Goal: Task Accomplishment & Management: Use online tool/utility

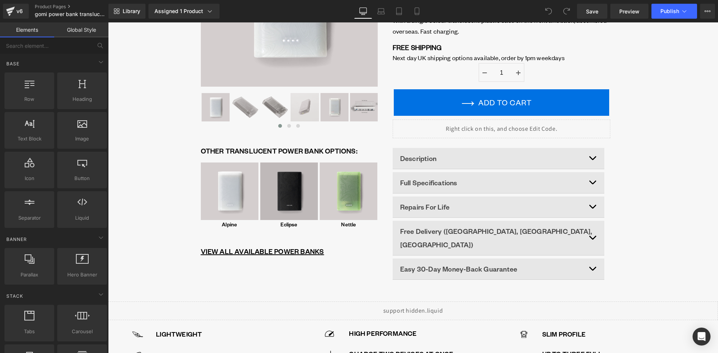
click at [297, 176] on img at bounding box center [289, 192] width 58 height 58
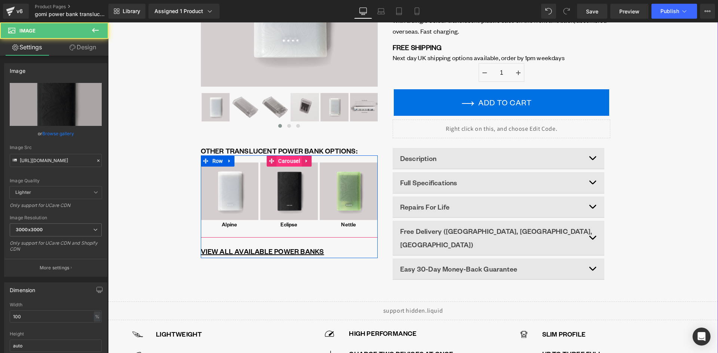
click at [289, 160] on span "Carousel" at bounding box center [288, 160] width 25 height 11
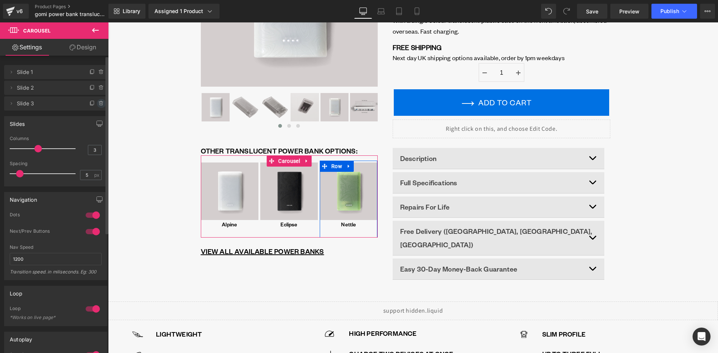
click at [99, 104] on icon at bounding box center [101, 104] width 6 height 6
click at [96, 105] on button "Delete" at bounding box center [93, 104] width 24 height 10
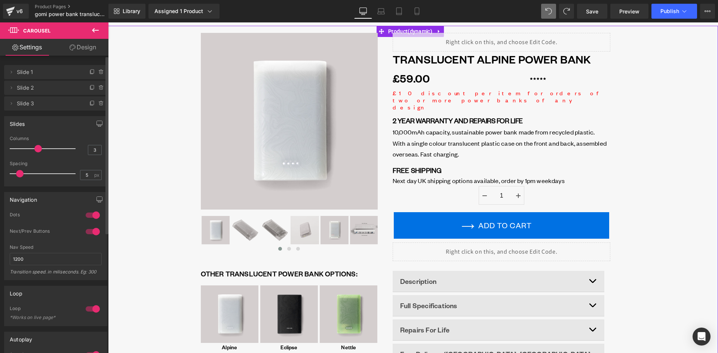
scroll to position [112, 0]
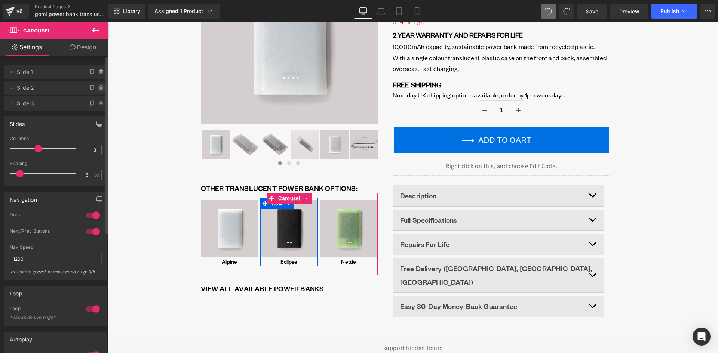
click at [98, 88] on icon at bounding box center [101, 88] width 6 height 6
click at [84, 86] on button "Delete" at bounding box center [93, 88] width 24 height 10
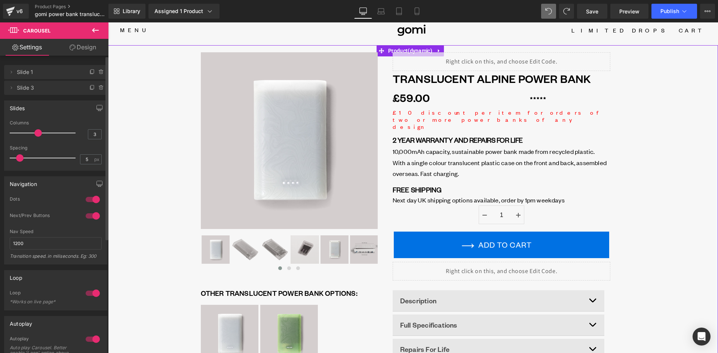
scroll to position [0, 0]
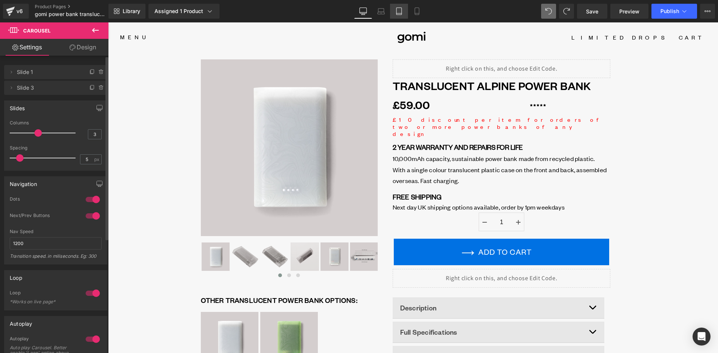
drag, startPoint x: 401, startPoint y: 13, endPoint x: 147, endPoint y: 43, distance: 255.9
click at [401, 13] on icon at bounding box center [398, 10] width 7 height 7
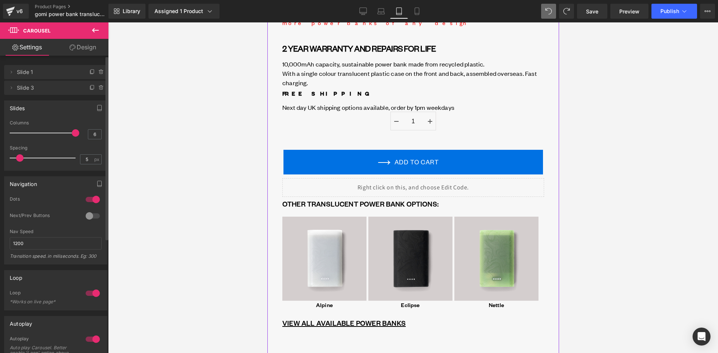
scroll to position [486, 0]
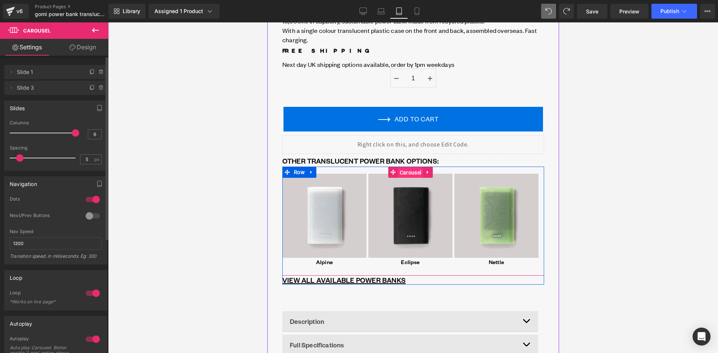
click at [406, 167] on span "Carousel" at bounding box center [409, 172] width 25 height 11
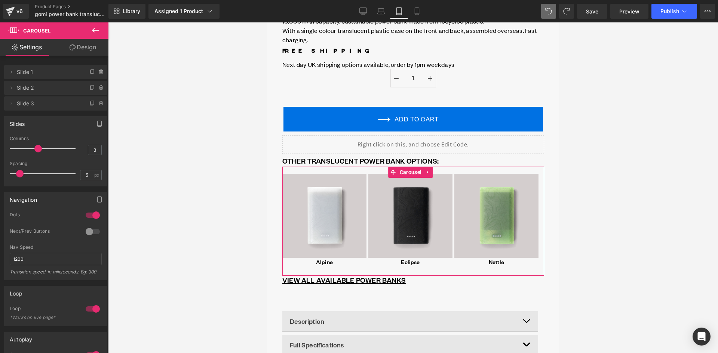
click at [88, 50] on link "Design" at bounding box center [83, 47] width 54 height 17
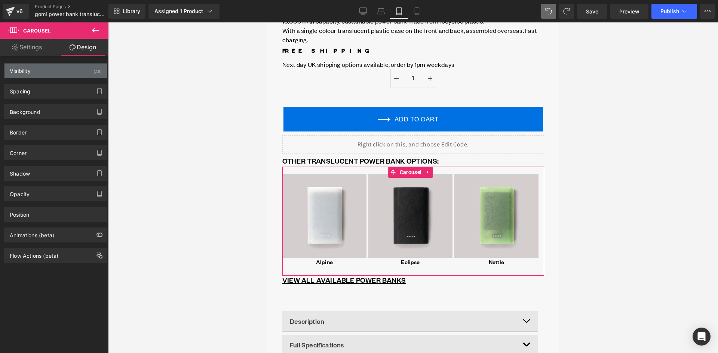
click at [58, 72] on div "Visibility (All)" at bounding box center [55, 71] width 102 height 14
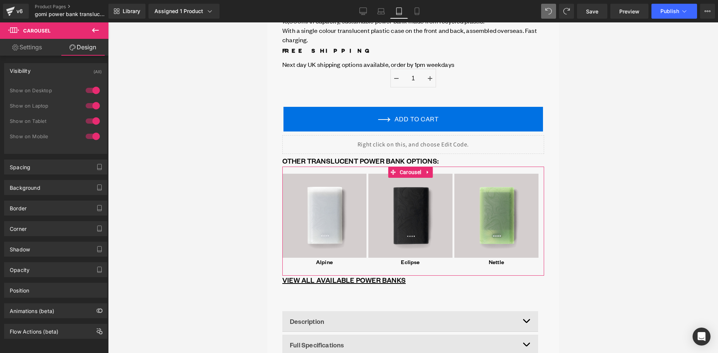
click at [58, 70] on div "Visibility (All)" at bounding box center [55, 71] width 102 height 14
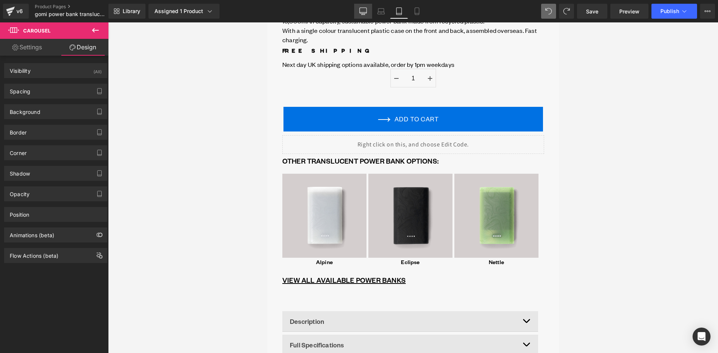
drag, startPoint x: 364, startPoint y: 11, endPoint x: 247, endPoint y: 17, distance: 116.8
click at [364, 11] on icon at bounding box center [362, 10] width 7 height 7
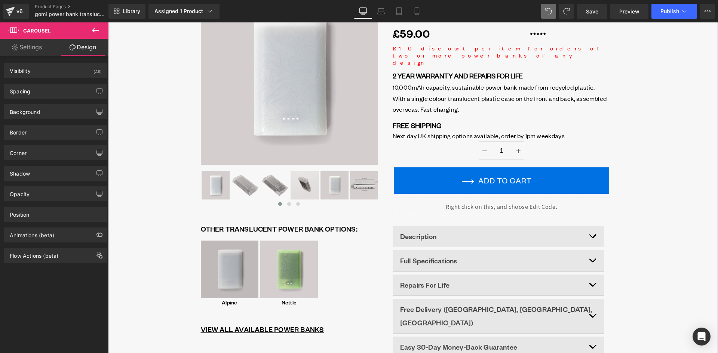
scroll to position [75, 0]
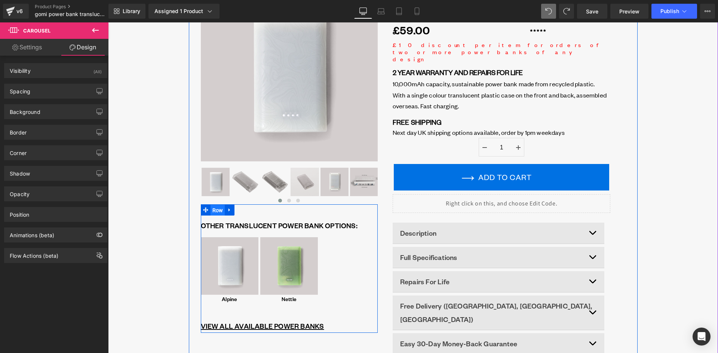
click at [214, 213] on span "Row" at bounding box center [217, 210] width 15 height 11
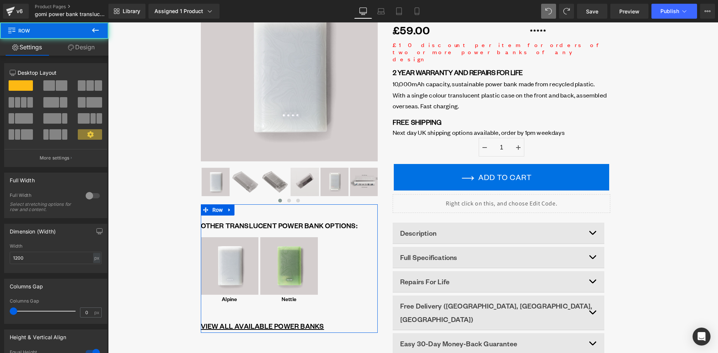
click at [78, 40] on link "Design" at bounding box center [81, 47] width 54 height 17
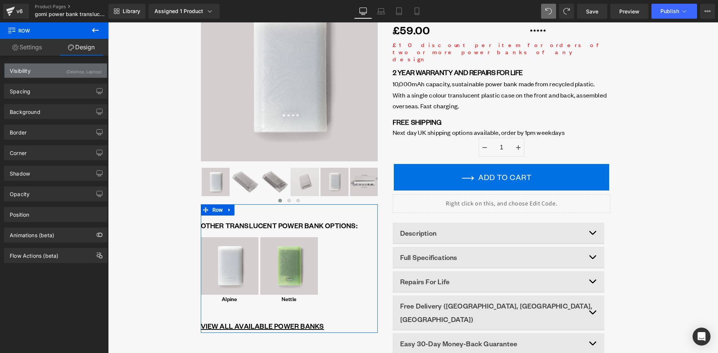
click at [57, 74] on div "Visibility (Desktop, Laptop)" at bounding box center [55, 71] width 102 height 14
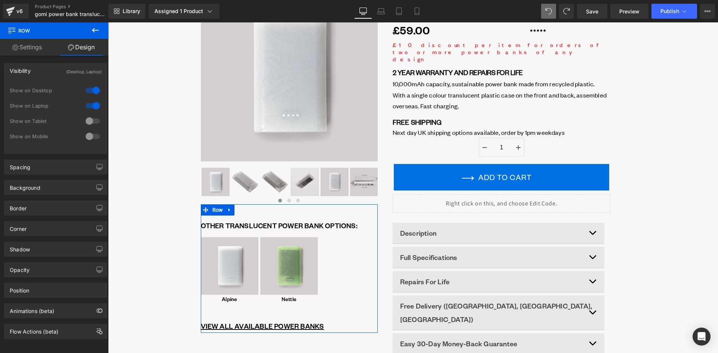
click at [53, 71] on div "Visibility (Desktop, Laptop)" at bounding box center [55, 71] width 102 height 14
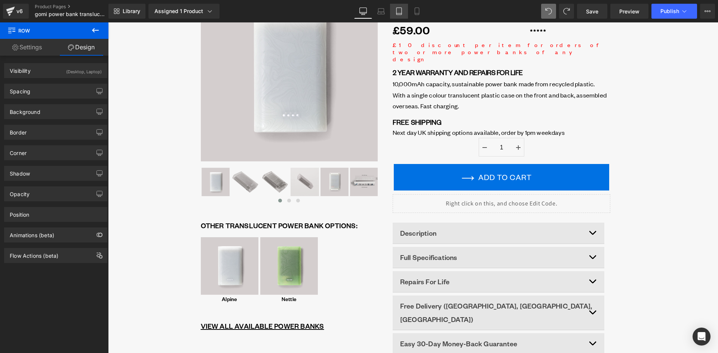
drag, startPoint x: 400, startPoint y: 8, endPoint x: 115, endPoint y: 37, distance: 285.9
click at [400, 8] on icon at bounding box center [398, 10] width 7 height 7
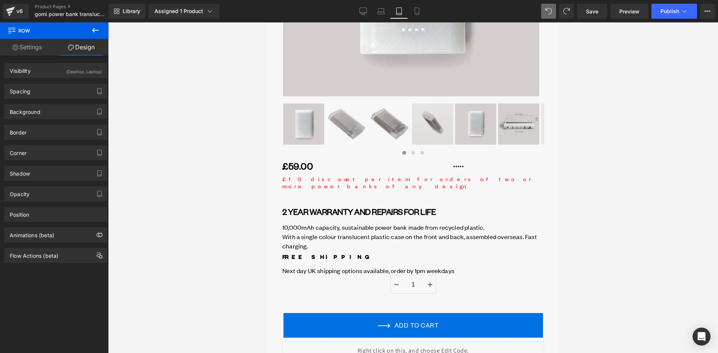
scroll to position [411, 0]
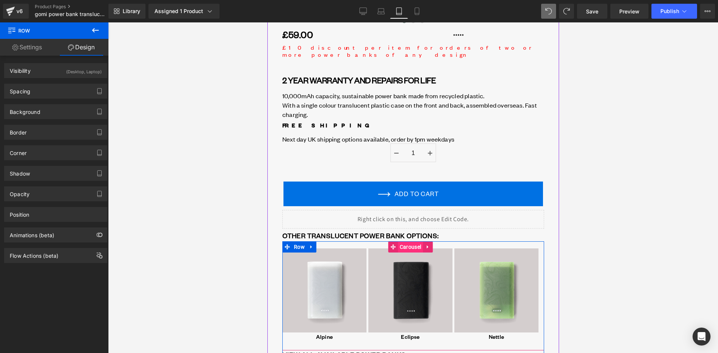
click at [404, 241] on span "Carousel" at bounding box center [409, 246] width 25 height 11
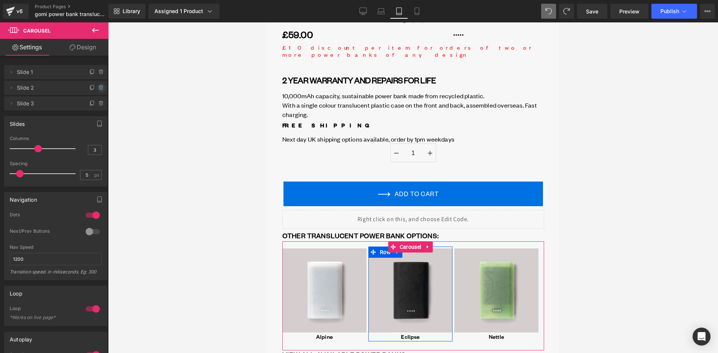
click at [100, 88] on icon at bounding box center [101, 88] width 6 height 6
click at [93, 86] on button "Delete" at bounding box center [93, 88] width 24 height 10
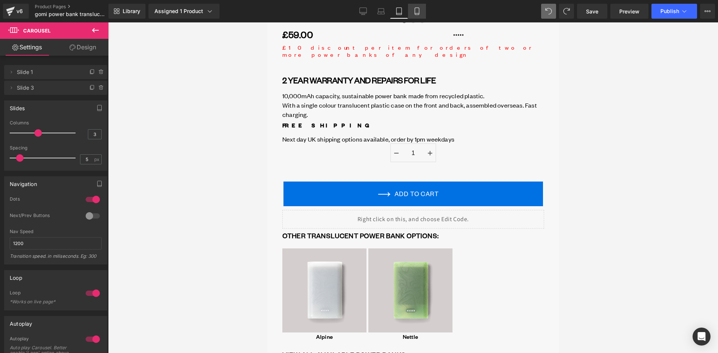
click at [416, 12] on icon at bounding box center [416, 10] width 7 height 7
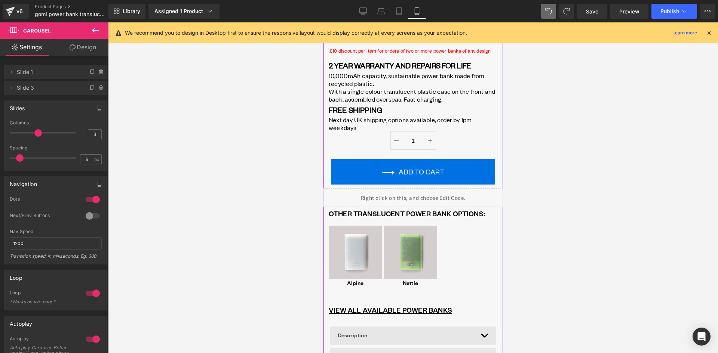
scroll to position [306, 0]
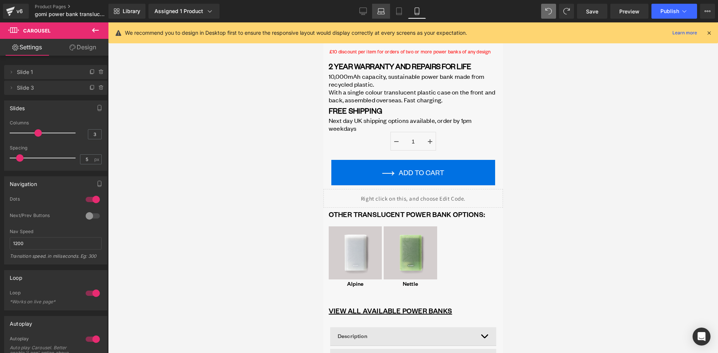
click at [381, 11] on icon at bounding box center [380, 10] width 7 height 7
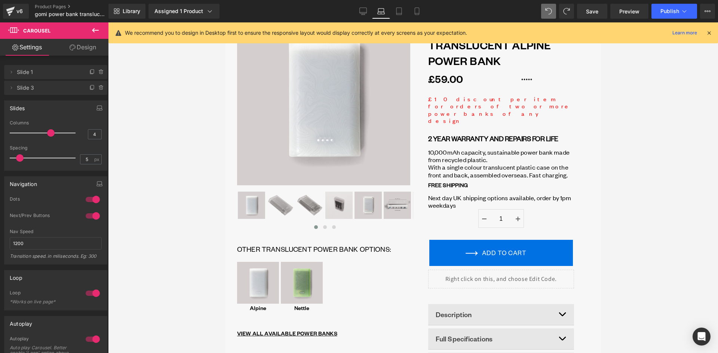
scroll to position [0, 0]
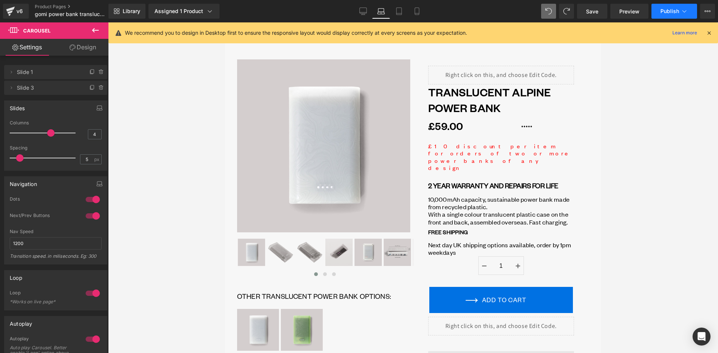
click at [667, 11] on span "Publish" at bounding box center [669, 11] width 19 height 6
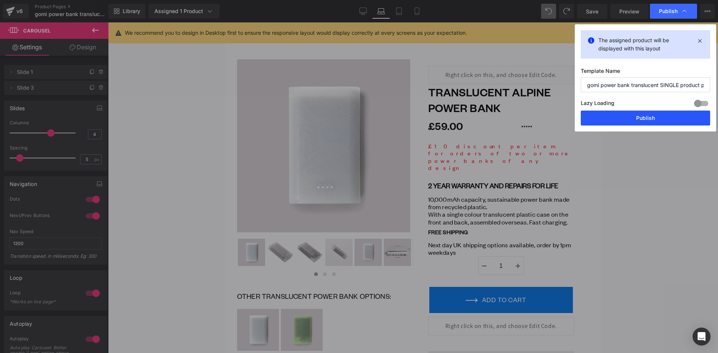
click at [644, 118] on button "Publish" at bounding box center [644, 118] width 129 height 15
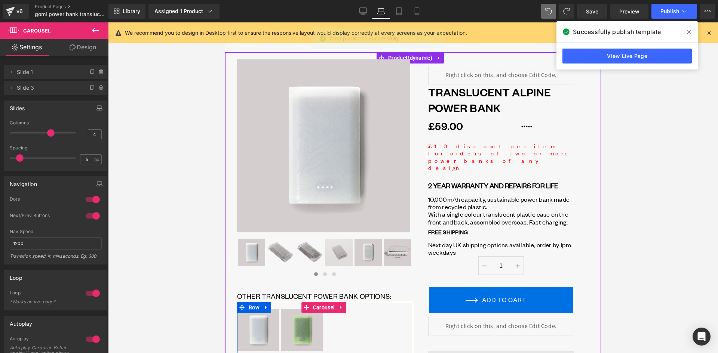
click at [323, 303] on div "Image Alpine Text Block Row Image Nettle Text Block Row ‹ › Carousel VIEW ALL A…" at bounding box center [325, 344] width 176 height 84
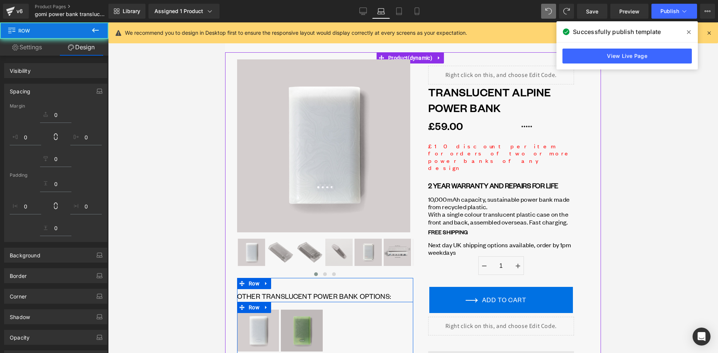
click at [324, 309] on div "Image Alpine Text Block Row Image Nettle Text Block Row ‹ › [GEOGRAPHIC_DATA]" at bounding box center [325, 336] width 176 height 67
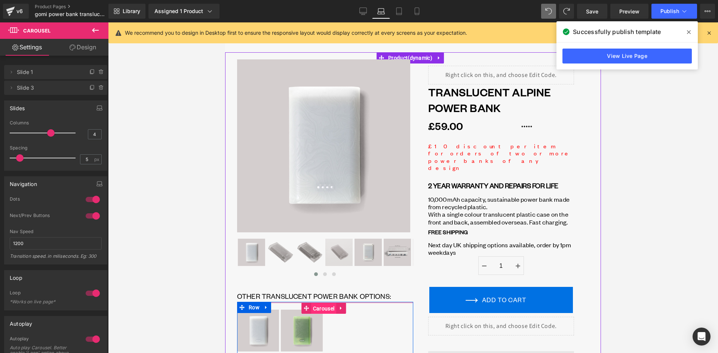
click at [322, 306] on span "Carousel" at bounding box center [323, 308] width 25 height 11
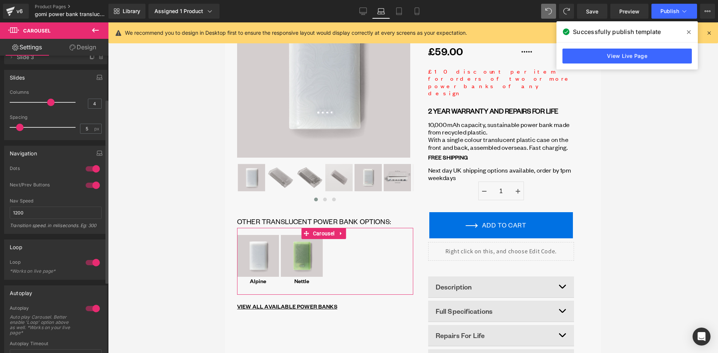
scroll to position [75, 0]
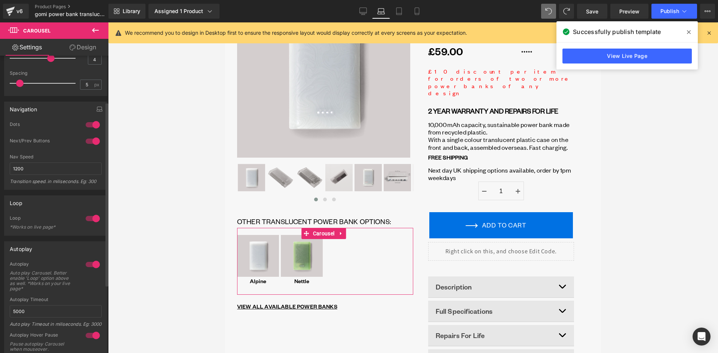
click at [90, 212] on div "Loop 1 Loop *Works on live page*" at bounding box center [55, 215] width 103 height 40
click at [92, 219] on div at bounding box center [93, 219] width 18 height 12
drag, startPoint x: 414, startPoint y: 9, endPoint x: 54, endPoint y: 91, distance: 369.4
click at [414, 9] on icon at bounding box center [416, 10] width 7 height 7
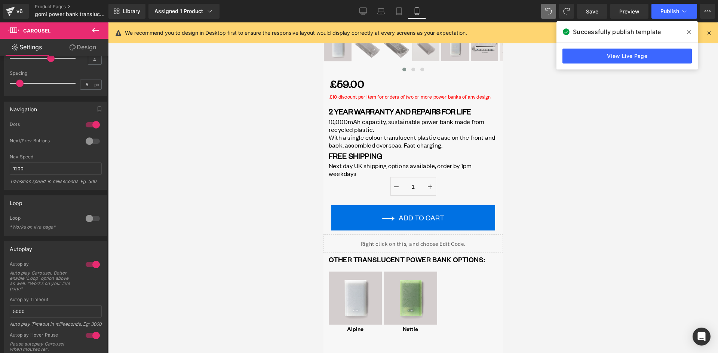
scroll to position [374, 0]
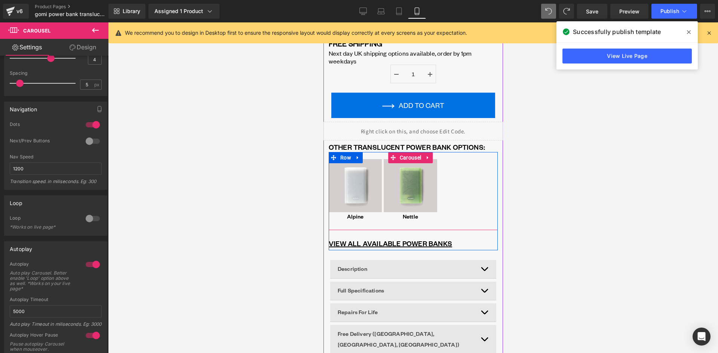
click at [466, 178] on div "Image Alpine Text Block Row Image Nettle Text Block Row" at bounding box center [412, 193] width 169 height 73
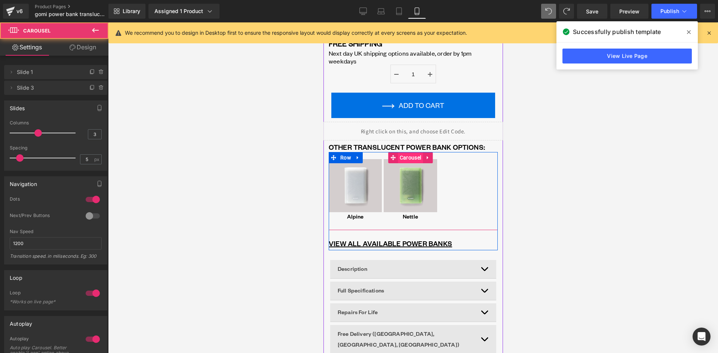
click at [410, 157] on span "Carousel" at bounding box center [409, 157] width 25 height 11
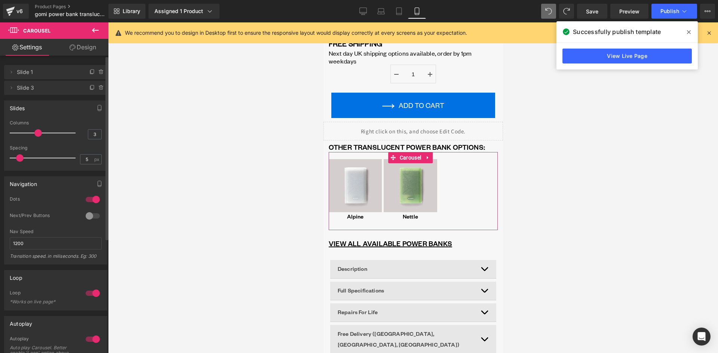
click at [89, 289] on div at bounding box center [93, 293] width 18 height 12
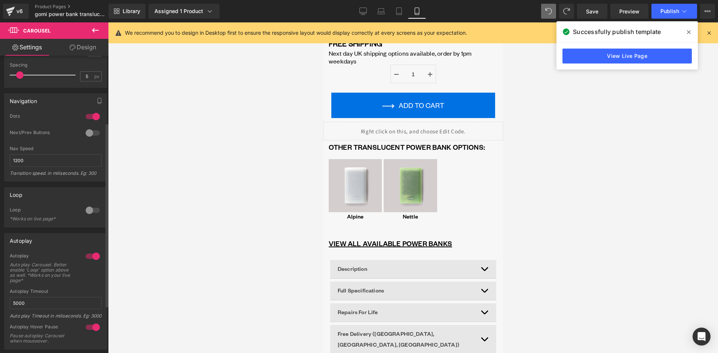
scroll to position [112, 0]
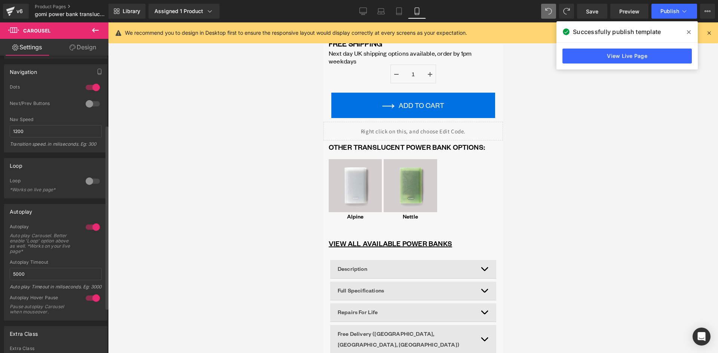
click at [90, 222] on div at bounding box center [93, 227] width 18 height 12
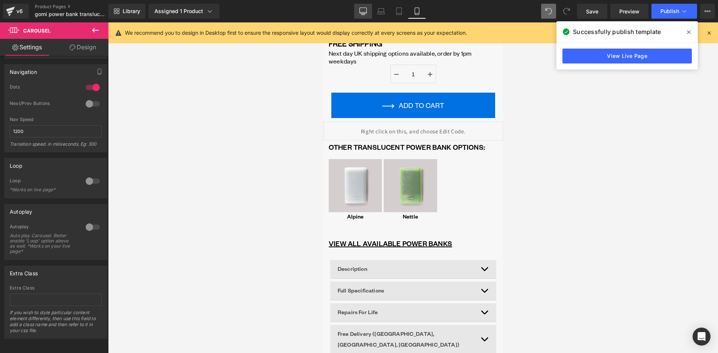
drag, startPoint x: 366, startPoint y: 9, endPoint x: 287, endPoint y: 157, distance: 168.4
click at [366, 9] on icon at bounding box center [362, 10] width 7 height 7
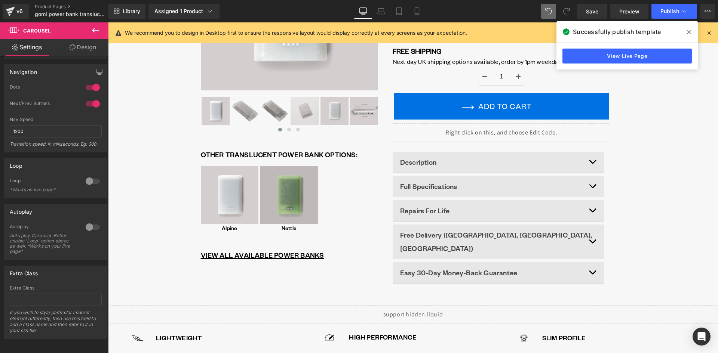
scroll to position [150, 0]
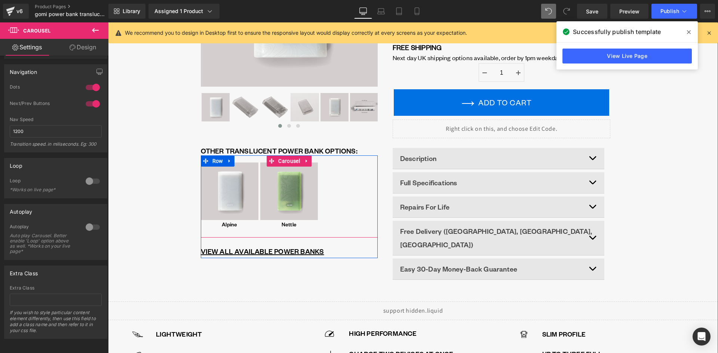
click at [328, 179] on div "Image Alpine Text Block Row Image Nettle Text Block Row" at bounding box center [289, 199] width 177 height 77
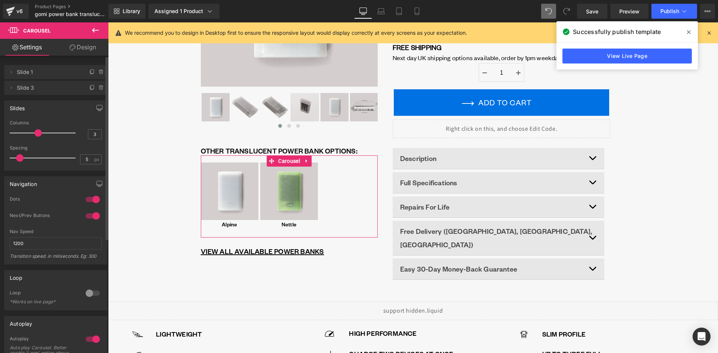
click at [86, 339] on div at bounding box center [93, 339] width 18 height 12
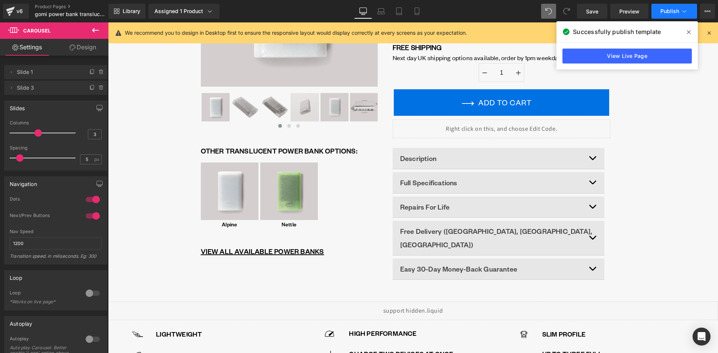
click at [675, 13] on span "Publish" at bounding box center [669, 11] width 19 height 6
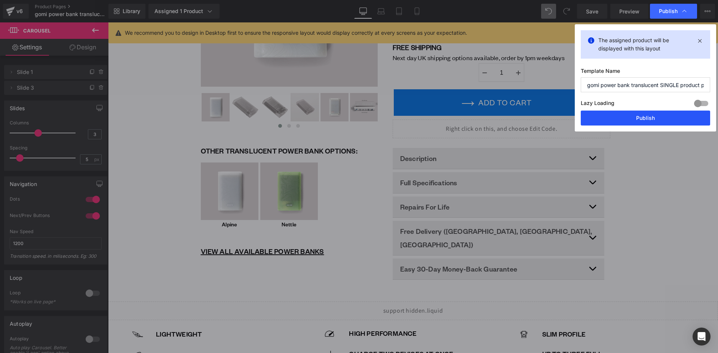
click at [648, 122] on button "Publish" at bounding box center [644, 118] width 129 height 15
